Goal: Task Accomplishment & Management: Use online tool/utility

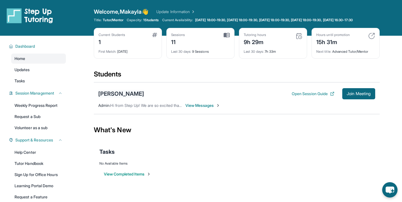
click at [128, 98] on div "[PERSON_NAME]" at bounding box center [121, 94] width 46 height 8
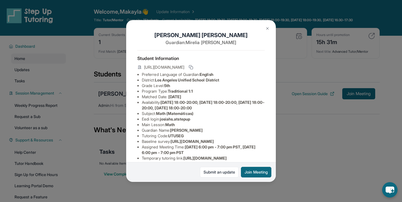
scroll to position [3, 0]
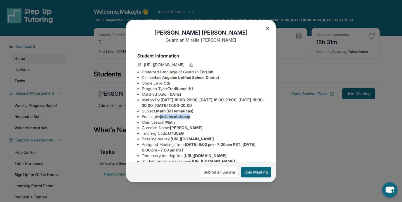
drag, startPoint x: 161, startPoint y: 115, endPoint x: 197, endPoint y: 115, distance: 35.5
click at [197, 115] on li "Eedi login : [PERSON_NAME].atstepup" at bounding box center [203, 117] width 123 height 6
copy li "josiahs.atstepup"
click at [171, 122] on span "Math" at bounding box center [169, 122] width 9 height 5
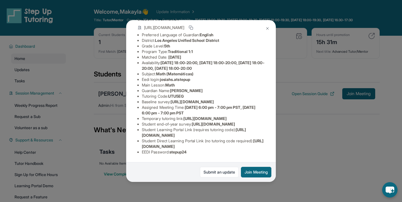
scroll to position [90, 0]
drag, startPoint x: 172, startPoint y: 153, endPoint x: 190, endPoint y: 153, distance: 18.4
click at [190, 153] on li "EEDI Password : stepup24" at bounding box center [203, 152] width 123 height 6
copy span "stepup24"
click at [266, 29] on img at bounding box center [267, 28] width 4 height 4
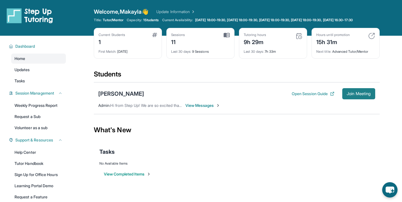
click at [354, 95] on span "Join Meeting" at bounding box center [359, 93] width 24 height 3
